Goal: Communication & Community: Answer question/provide support

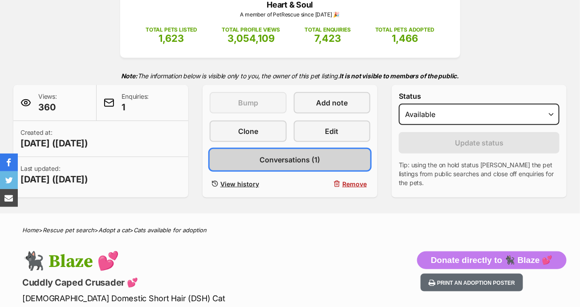
click at [308, 155] on span "Conversations (1)" at bounding box center [290, 160] width 61 height 11
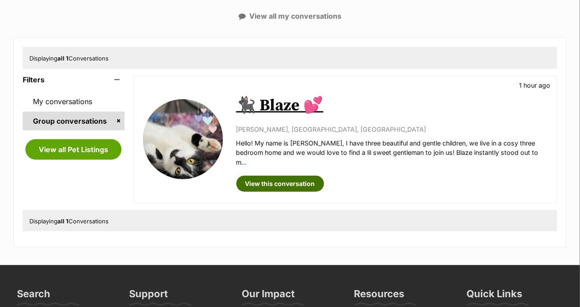
click at [276, 176] on link "View this conversation" at bounding box center [281, 184] width 88 height 16
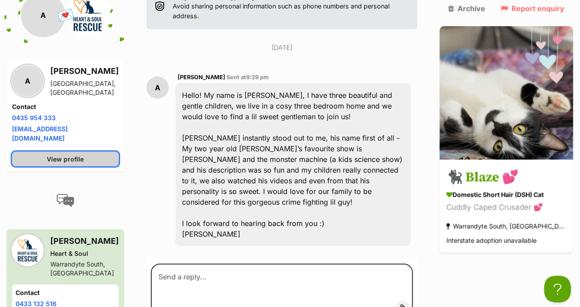
click at [97, 158] on link "View profile" at bounding box center [65, 159] width 107 height 15
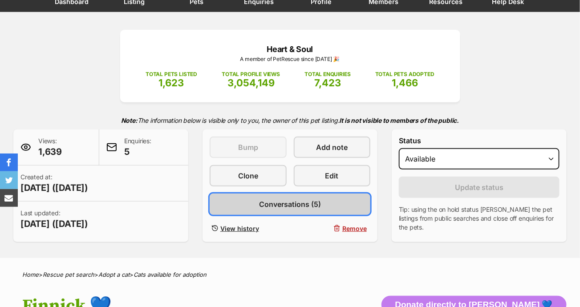
click at [258, 207] on link "Conversations (5)" at bounding box center [290, 204] width 161 height 21
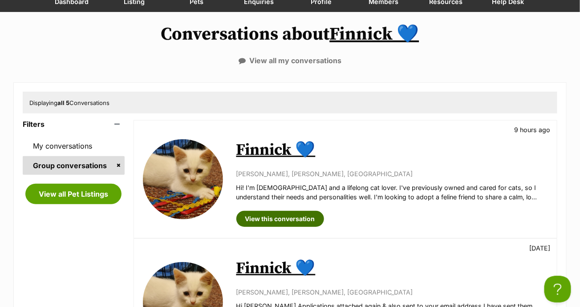
click at [282, 215] on link "View this conversation" at bounding box center [281, 219] width 88 height 16
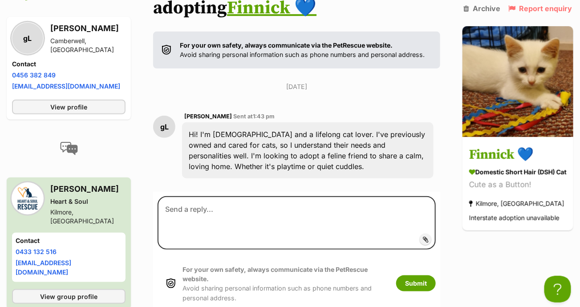
scroll to position [163, 0]
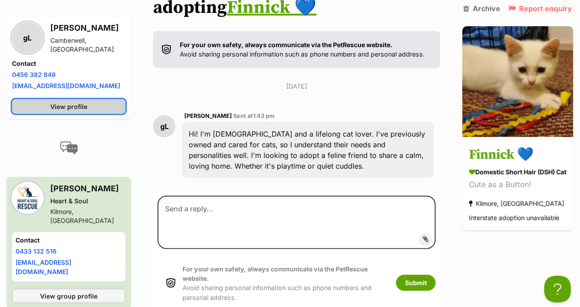
click at [72, 111] on span "View profile" at bounding box center [68, 106] width 37 height 9
